Goal: Transaction & Acquisition: Purchase product/service

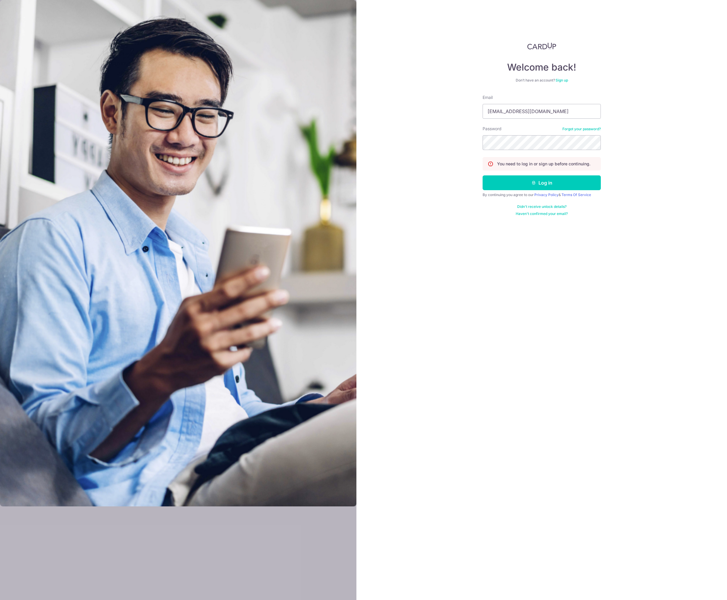
type input "fujishiroarito@gmail.com"
click at [395, 195] on div "Welcome back! Don’t have an account? Sign up Email fujishiroarito@gmail.com Pas…" at bounding box center [541, 300] width 370 height 600
click at [519, 185] on button "Log in" at bounding box center [541, 182] width 118 height 15
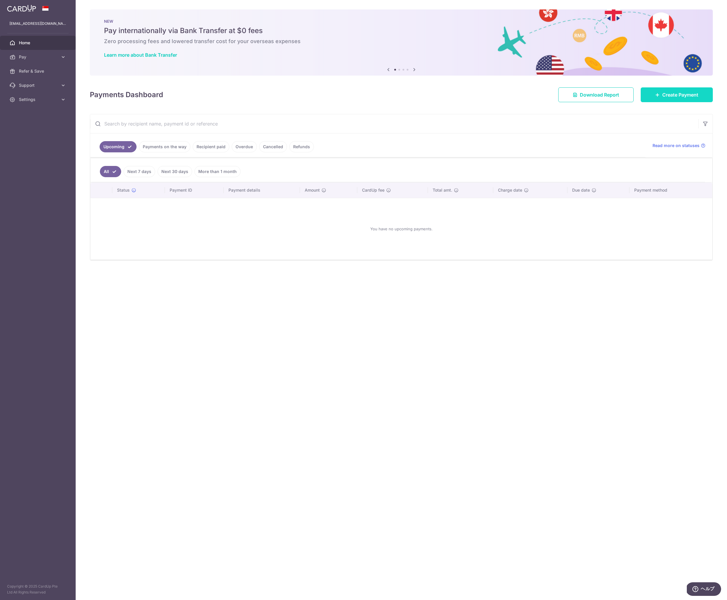
click at [667, 95] on span "Create Payment" at bounding box center [680, 94] width 36 height 7
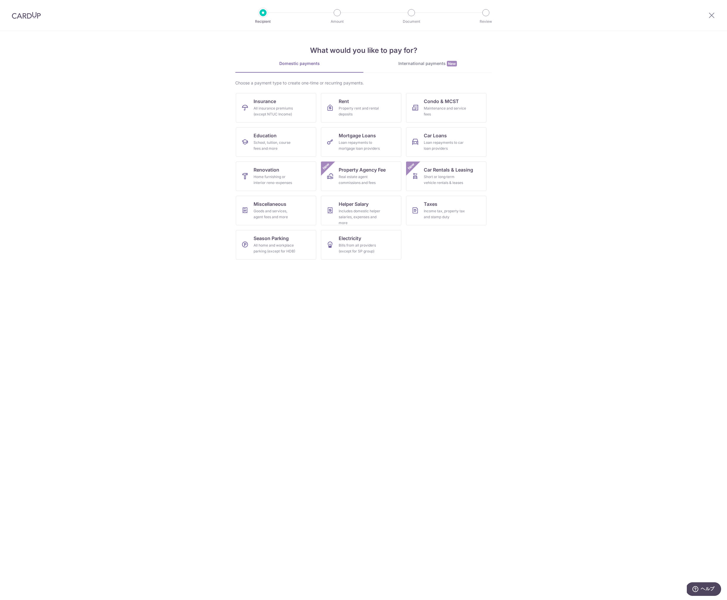
click at [420, 61] on div "International payments New" at bounding box center [427, 64] width 128 height 6
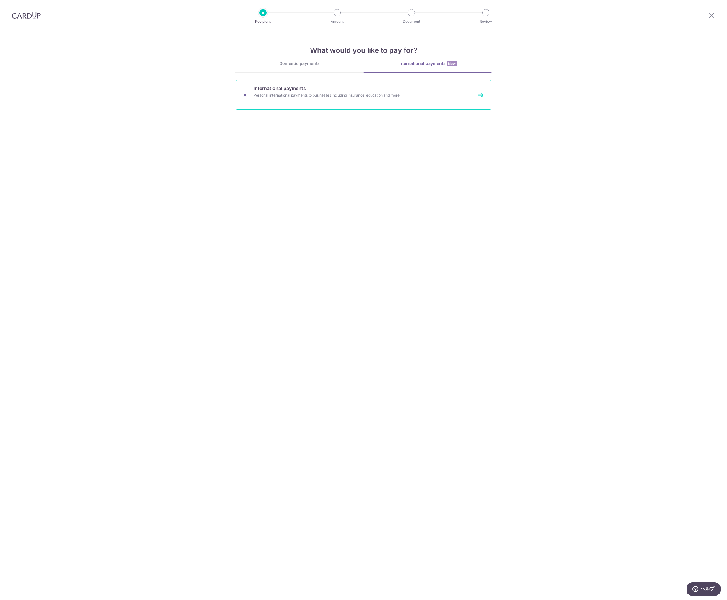
click at [362, 86] on link "International payments Personal international payments to businesses including …" at bounding box center [363, 95] width 255 height 30
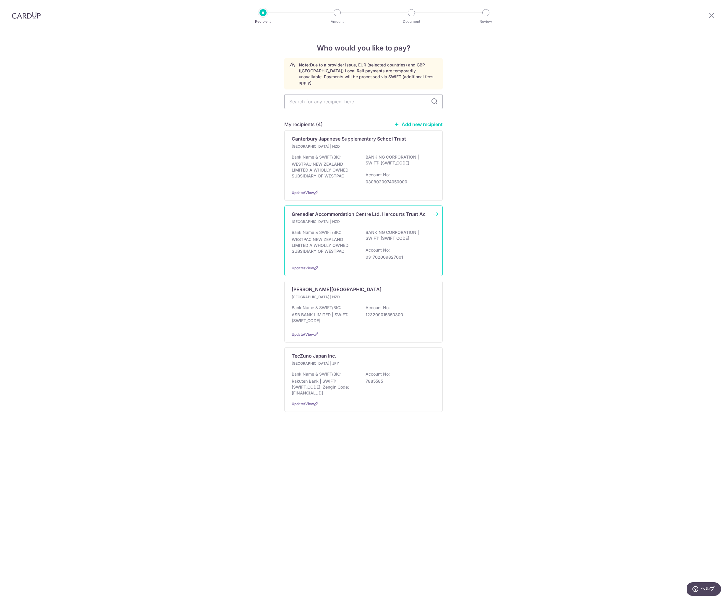
click at [345, 240] on p "WESTPAC NEW ZEALAND LIMITED A WHOLLY OWNED SUBSIDIARY OF WESTPAC BANKING CORPOR…" at bounding box center [361, 244] width 140 height 31
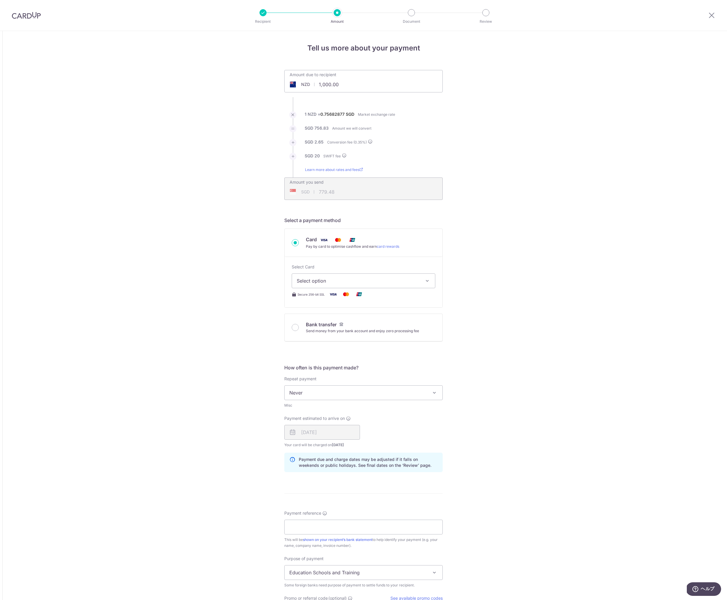
drag, startPoint x: 344, startPoint y: 84, endPoint x: 303, endPoint y: 82, distance: 41.4
click at [303, 82] on div "NZD 1,000.00 1000" at bounding box center [329, 85] width 91 height 14
click at [261, 87] on div "Tell us more about your payment Amount due to recipient NZD 600 1000 1 NZD = 0.…" at bounding box center [363, 386] width 727 height 711
type input "600.00"
type input "475.66"
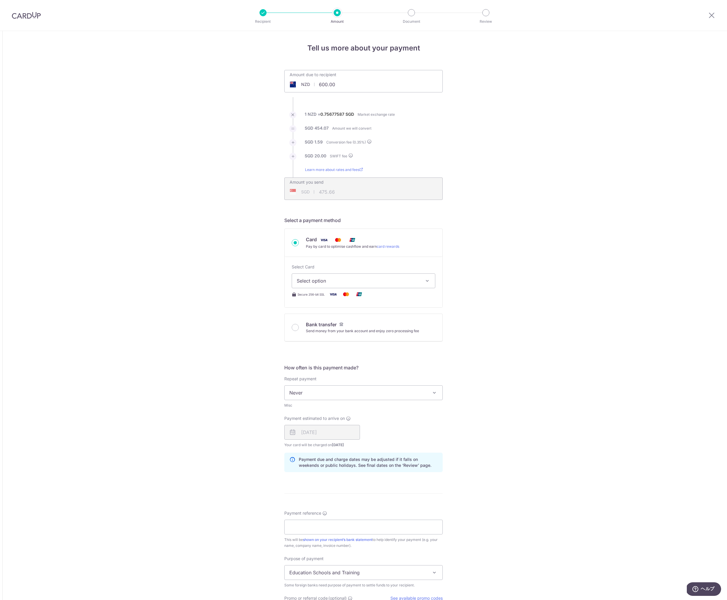
click at [325, 277] on button "Select option" at bounding box center [363, 280] width 144 height 15
click at [317, 336] on span "**** 9264" at bounding box center [322, 337] width 23 height 7
type input "600.00"
click at [256, 327] on div "Tell us more about your payment Amount due to recipient NZD 600.00 600 1 NZD = …" at bounding box center [363, 386] width 727 height 711
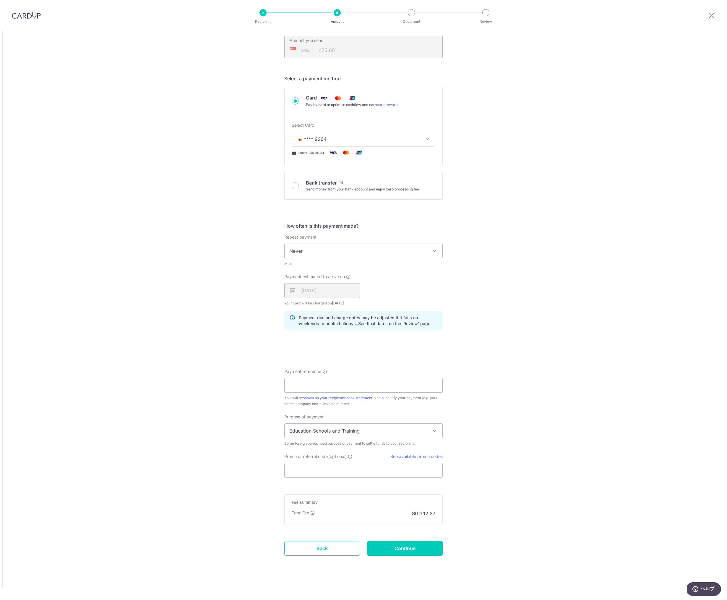
scroll to position [142, 0]
click at [327, 393] on div "Payment reference This will be shown on your recipient’s bank statement to help…" at bounding box center [363, 388] width 158 height 38
click at [331, 385] on input "Payment reference" at bounding box center [363, 385] width 158 height 15
type input "110110501501 Arito Fujishiro"
click at [358, 433] on span "Education Schools and Training" at bounding box center [363, 431] width 158 height 14
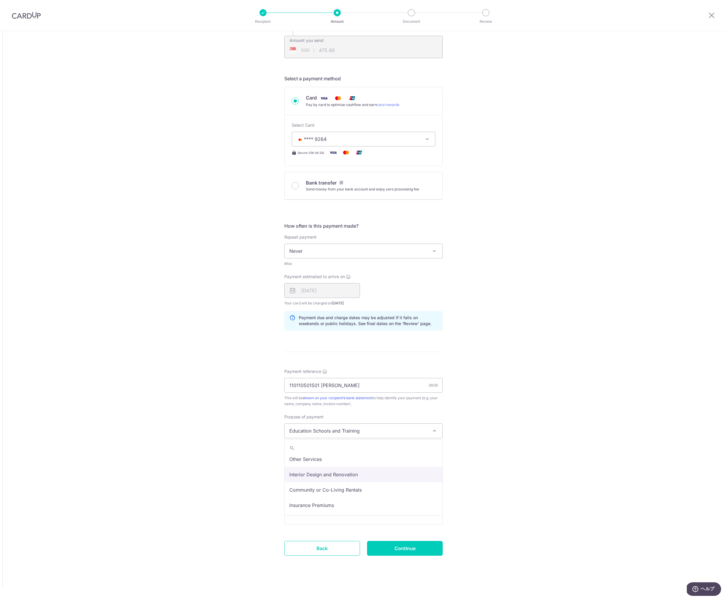
scroll to position [48, 0]
select select "Community or Co-Living Rentals"
click at [251, 464] on div "Tell us more about your payment Amount due to recipient NZD 600.00 600 1 NZD = …" at bounding box center [363, 244] width 727 height 711
click at [323, 475] on input "Promo or referral code (optional)" at bounding box center [363, 470] width 158 height 15
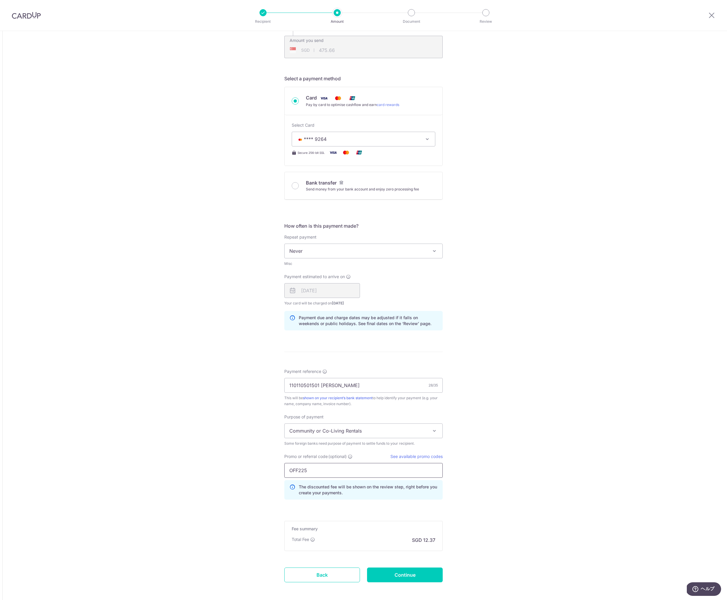
type input "OFF225"
click at [253, 485] on div "Tell us more about your payment Amount due to recipient NZD 600.00 600 1 NZD = …" at bounding box center [363, 257] width 727 height 737
click at [408, 579] on input "Continue" at bounding box center [405, 575] width 76 height 15
type input "Create Schedule"
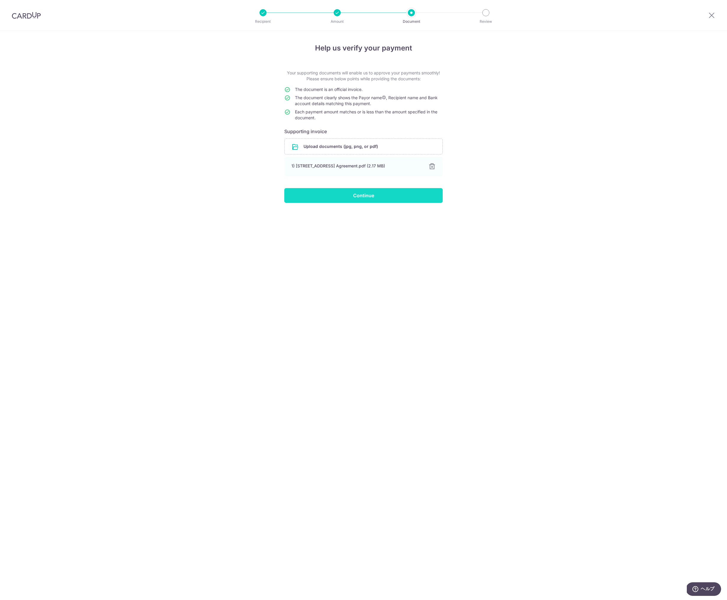
click at [374, 197] on input "Continue" at bounding box center [363, 195] width 158 height 15
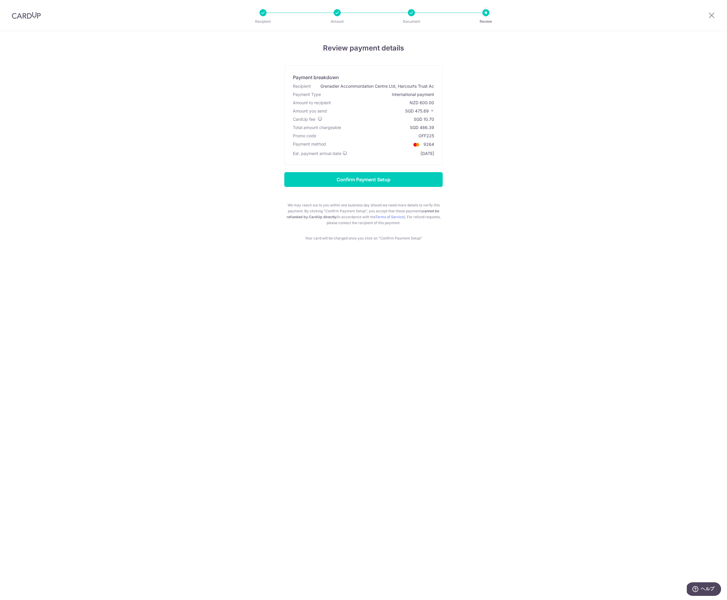
click at [475, 168] on div "Review payment details Payment breakdown Recipient Grenadier Accommordation Cen…" at bounding box center [363, 142] width 346 height 198
click at [389, 182] on input "Confirm Payment Setup" at bounding box center [363, 179] width 158 height 15
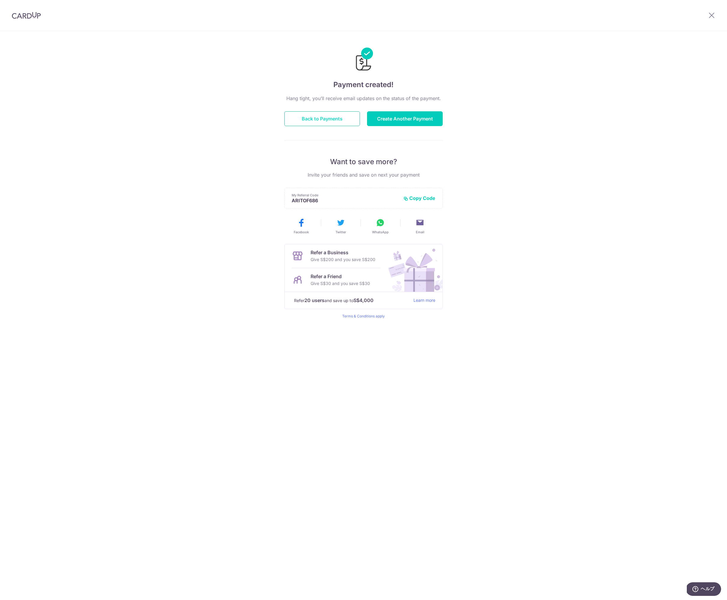
click at [307, 118] on button "Back to Payments" at bounding box center [322, 118] width 76 height 15
